Goal: Task Accomplishment & Management: Manage account settings

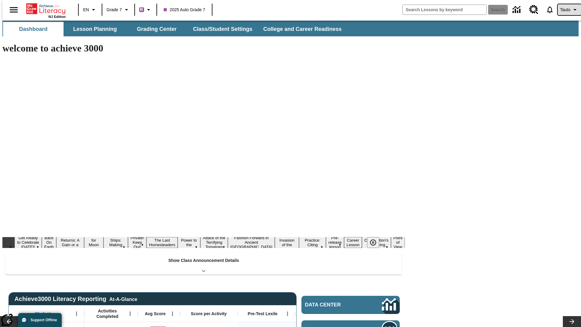
click at [566, 10] on span "Tauto" at bounding box center [565, 10] width 10 height 6
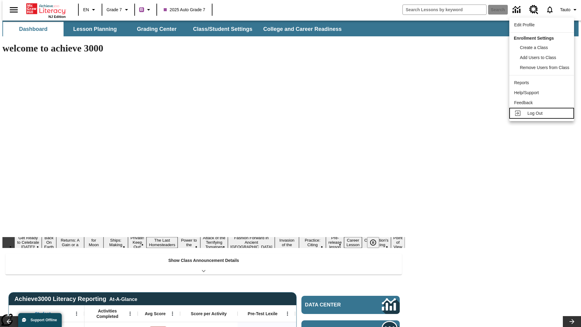
click at [542, 113] on span "Log Out" at bounding box center [534, 113] width 15 height 5
